Goal: Transaction & Acquisition: Purchase product/service

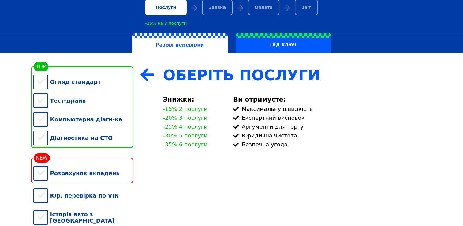
scroll to position [81, 0]
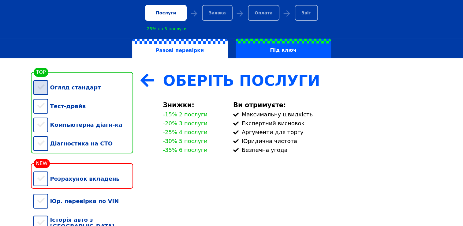
click at [48, 88] on div "Огляд стандарт" at bounding box center [83, 87] width 100 height 19
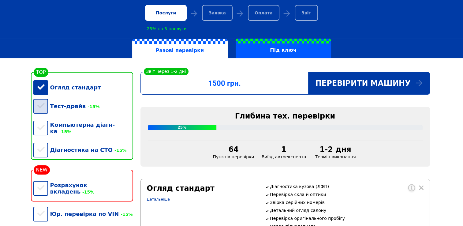
click at [42, 103] on div "Тест-драйв -15%" at bounding box center [83, 106] width 100 height 19
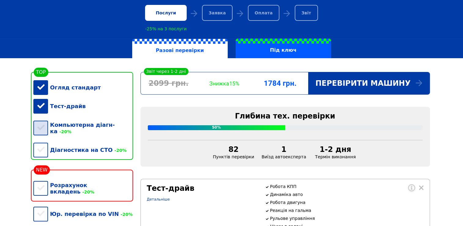
click at [47, 131] on div "Компьютерна діагн-ка -20%" at bounding box center [83, 127] width 100 height 25
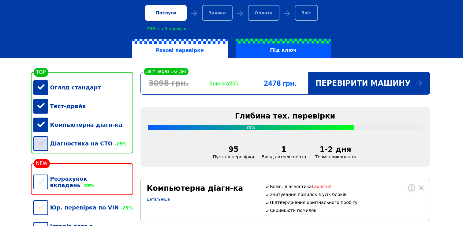
click at [42, 147] on div "Діагностика на СТО -25%" at bounding box center [83, 143] width 100 height 19
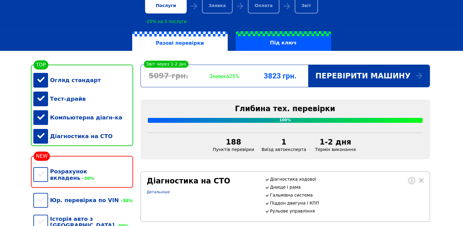
scroll to position [111, 0]
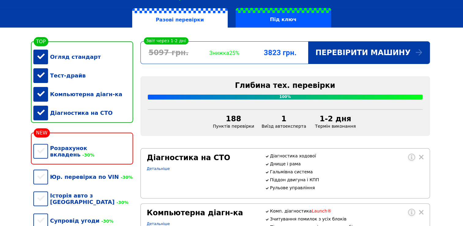
click at [44, 99] on div "Компьютерна діагн-ка" at bounding box center [83, 94] width 100 height 19
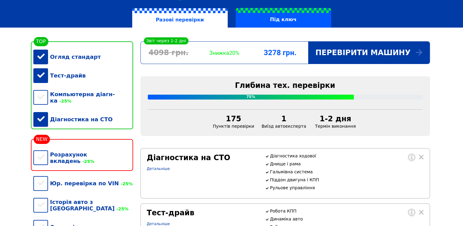
click at [46, 72] on div "Тест-драйв" at bounding box center [83, 75] width 100 height 19
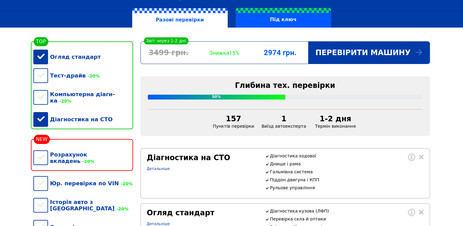
click at [45, 115] on div "Діагностика на СТО" at bounding box center [83, 119] width 100 height 19
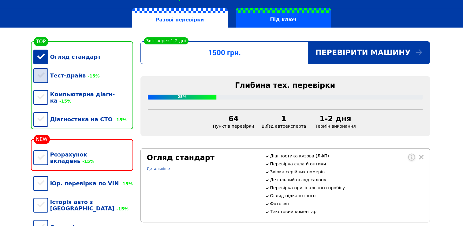
click at [39, 80] on div "Тест-драйв -15%" at bounding box center [83, 75] width 100 height 19
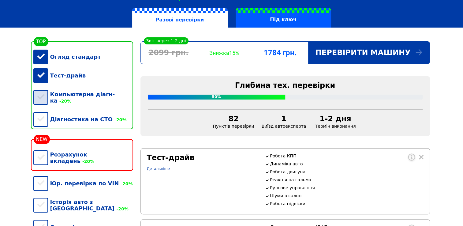
click at [45, 99] on div "Компьютерна діагн-ка -20%" at bounding box center [83, 97] width 100 height 25
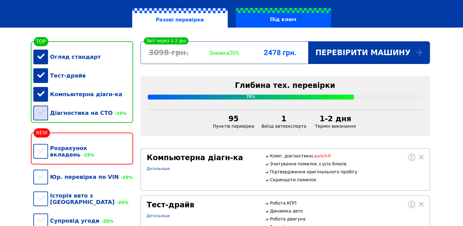
click at [43, 119] on div "Діагностика на СТО -25%" at bounding box center [83, 112] width 100 height 19
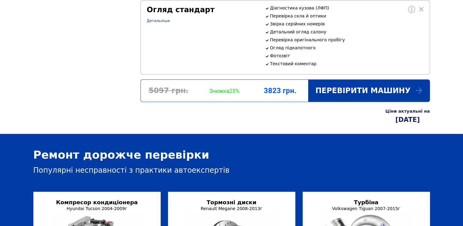
scroll to position [387, 0]
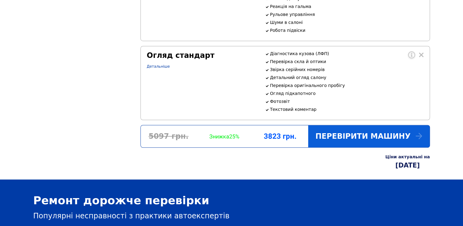
click at [395, 147] on div "Перевірити машину" at bounding box center [368, 136] width 121 height 22
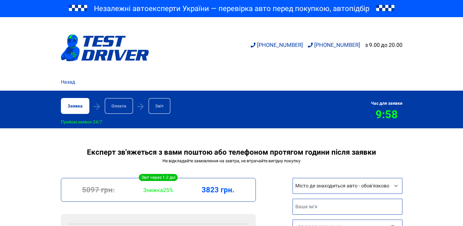
scroll to position [61, 0]
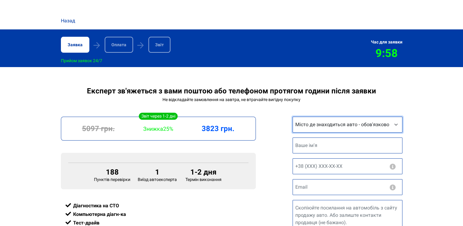
click at [345, 125] on select "Місто де знаходиться авто - обов'язково Інше місто [GEOGRAPHIC_DATA] [GEOGRAPHI…" at bounding box center [348, 125] width 110 height 16
select select "[GEOGRAPHIC_DATA]"
click at [293, 118] on select "Місто де знаходиться авто - обов'язково Інше місто [GEOGRAPHIC_DATA] [GEOGRAPHI…" at bounding box center [348, 125] width 110 height 16
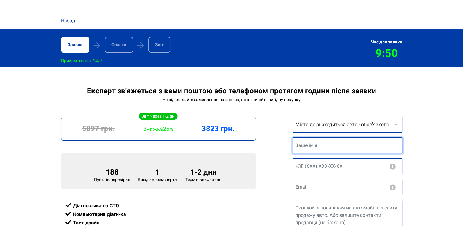
click at [316, 148] on input "text" at bounding box center [348, 145] width 110 height 16
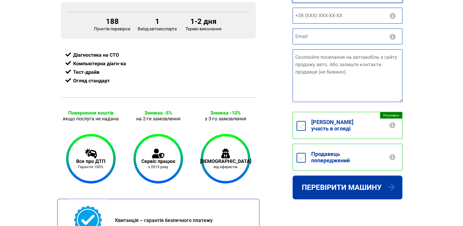
scroll to position [245, 0]
